Goal: Find specific page/section: Find specific page/section

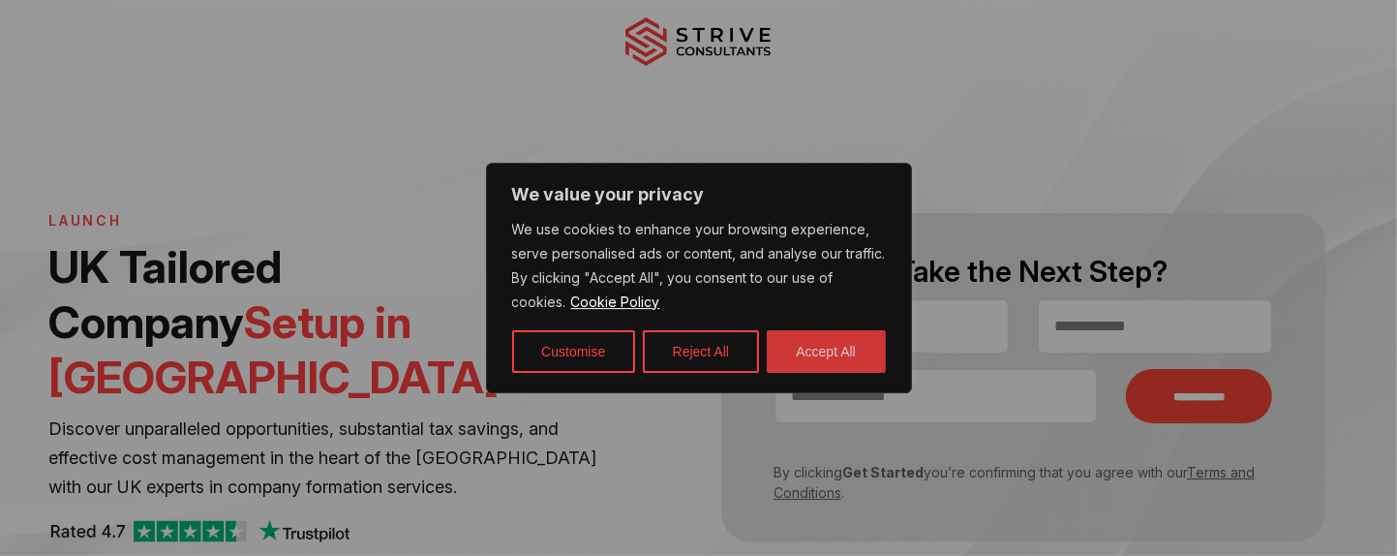
click at [805, 350] on button "Accept All" at bounding box center [826, 351] width 119 height 43
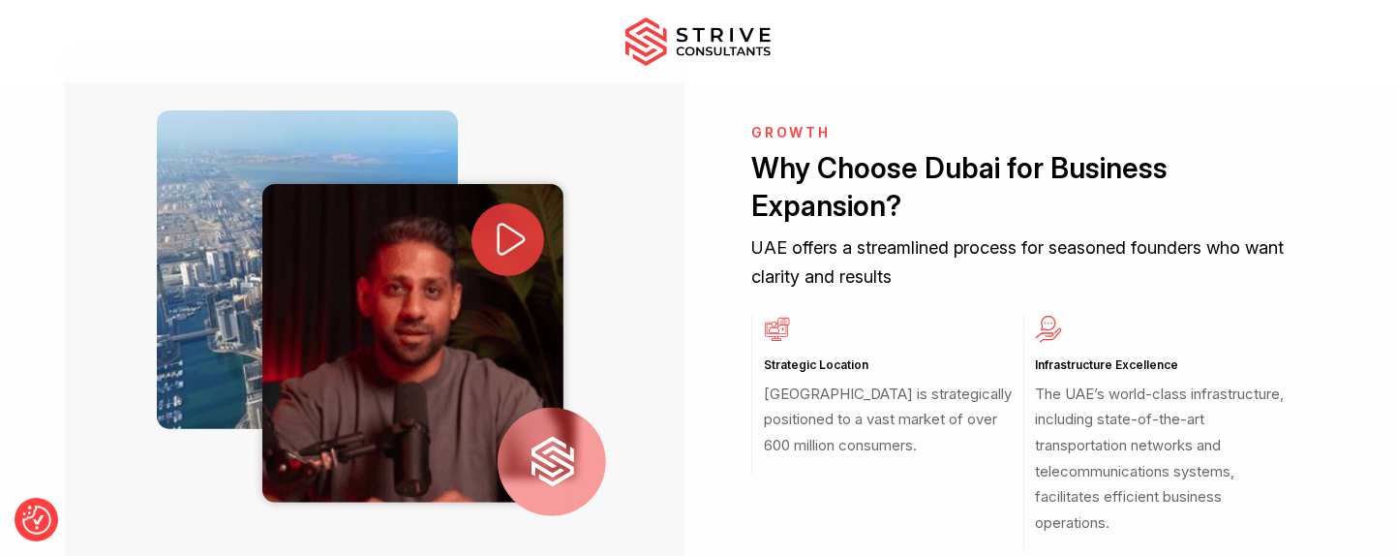
scroll to position [678, 0]
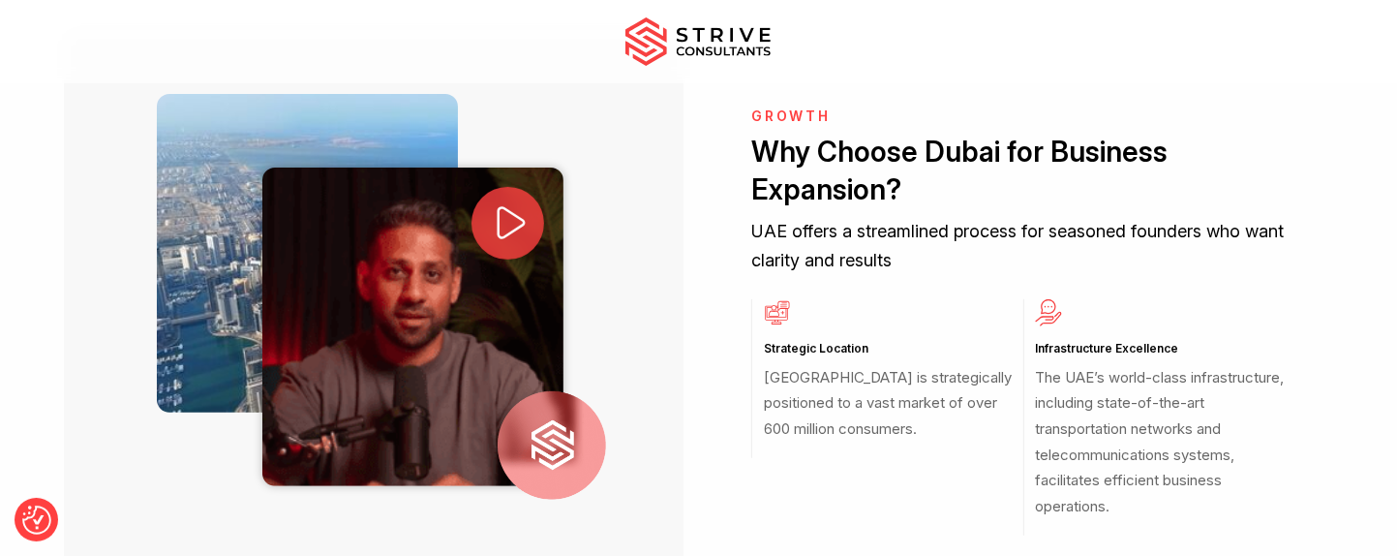
click at [506, 209] on icon at bounding box center [511, 222] width 41 height 41
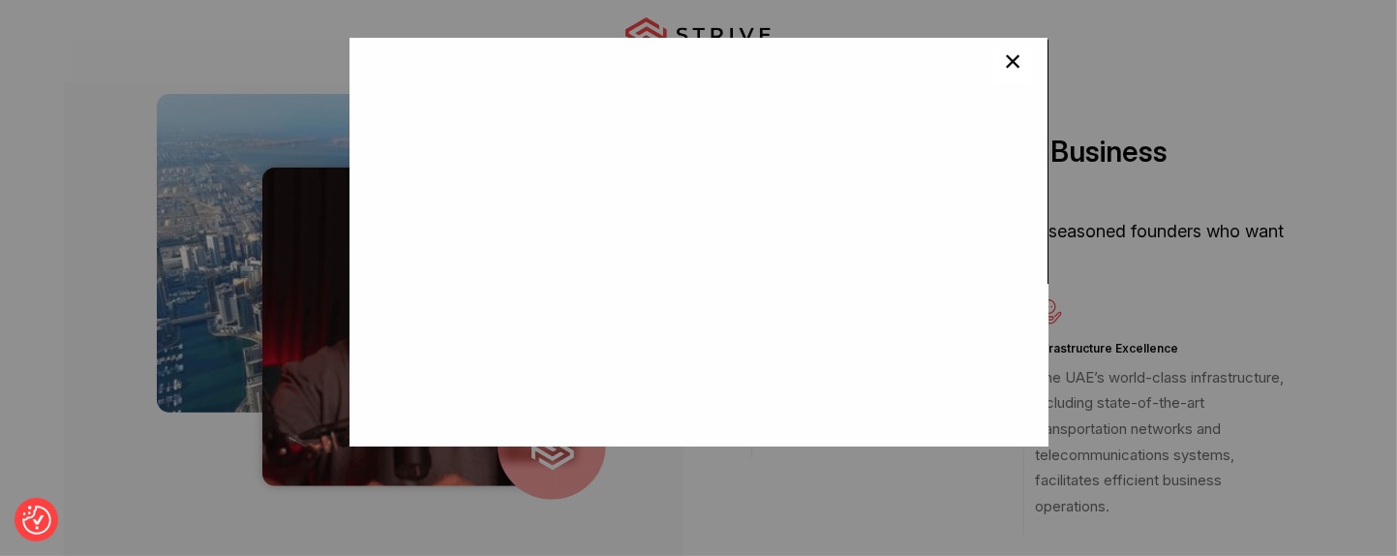
click at [1004, 61] on span "×" at bounding box center [1013, 65] width 18 height 39
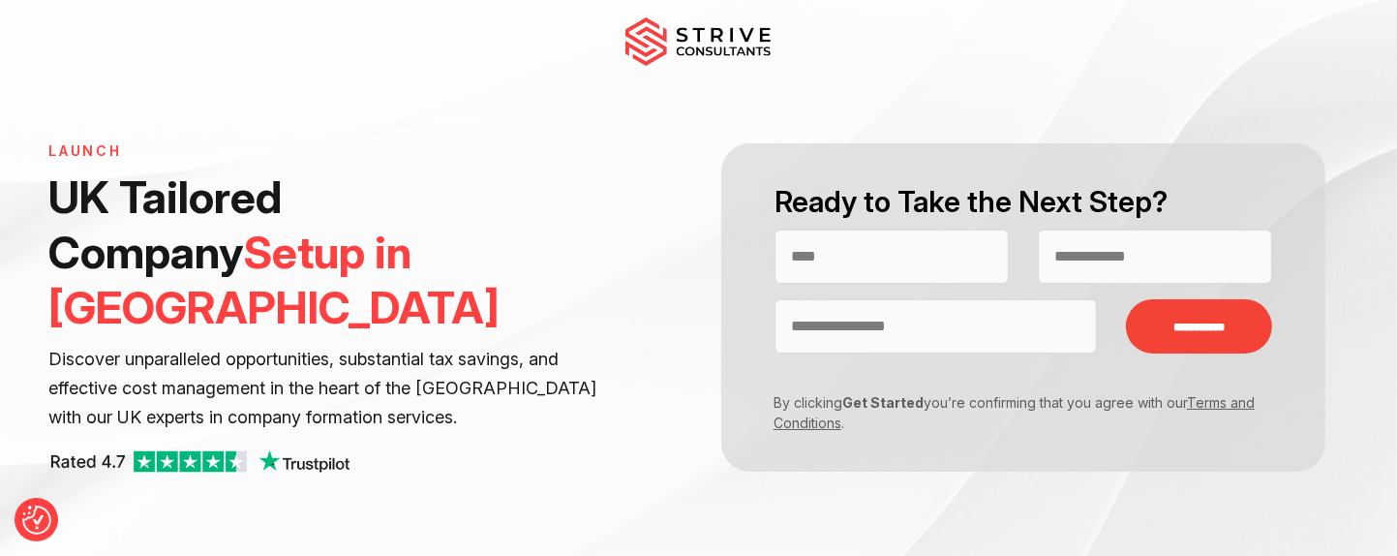
scroll to position [0, 0]
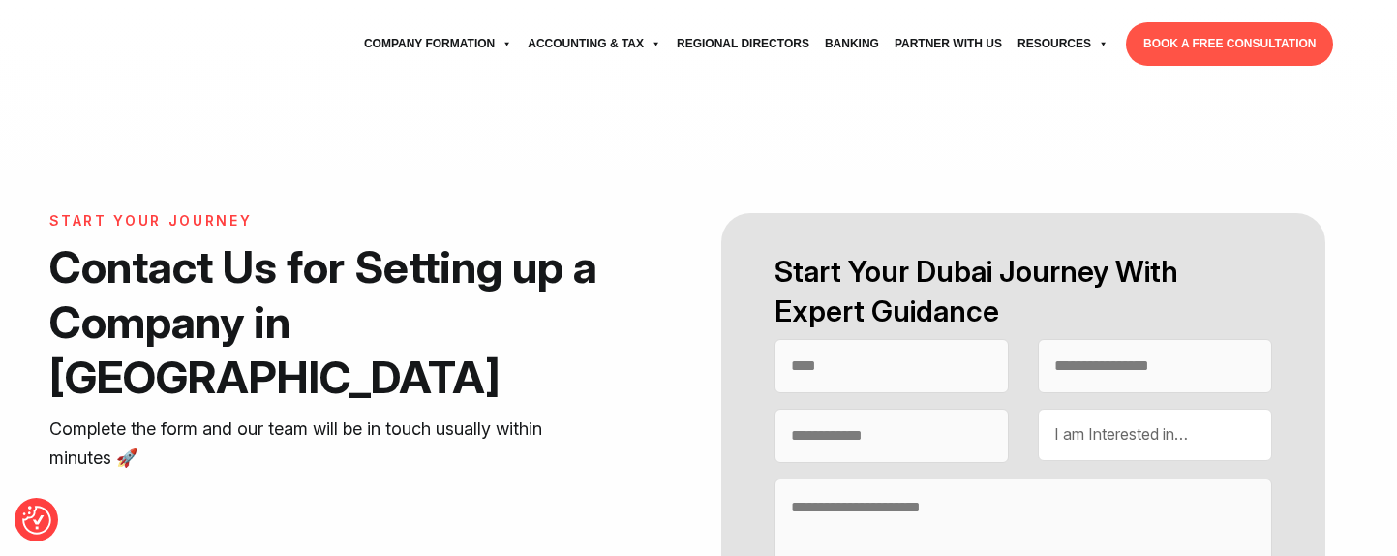
select select "Contact form"
